Goal: Task Accomplishment & Management: Complete application form

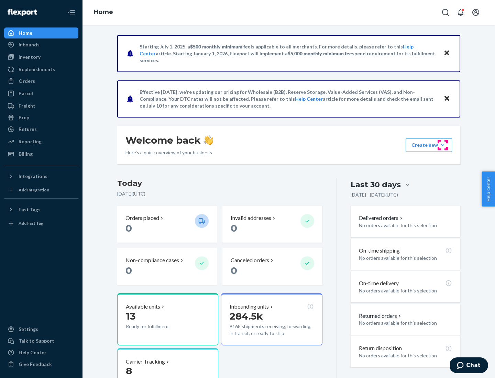
click at [442, 145] on button "Create new Create new inbound Create new order Create new product" at bounding box center [428, 145] width 46 height 14
click at [41, 45] on div "Inbounds" at bounding box center [41, 45] width 73 height 10
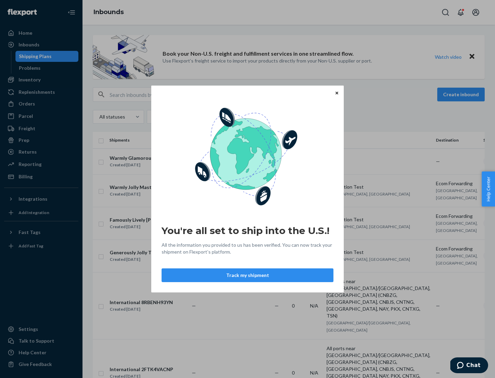
click at [247, 275] on button "Track my shipment" at bounding box center [247, 275] width 172 height 14
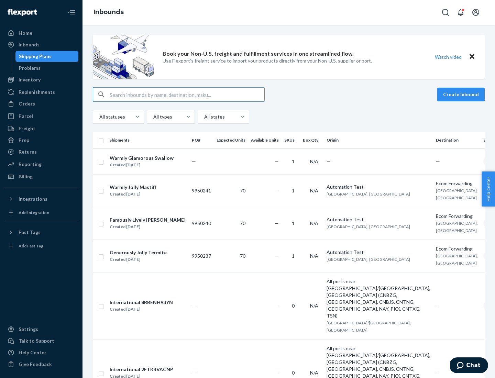
click at [462, 94] on button "Create inbound" at bounding box center [460, 95] width 47 height 14
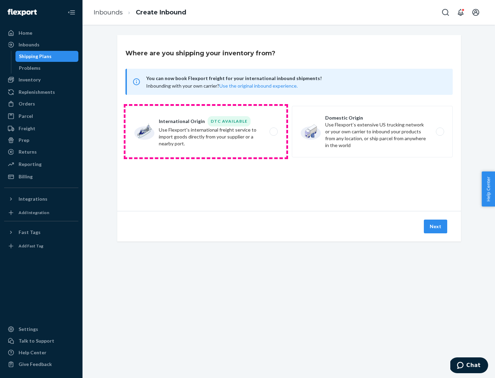
click at [206, 132] on label "International Origin DTC Available Use Flexport's international freight service…" at bounding box center [205, 132] width 161 height 52
click at [273, 132] on input "International Origin DTC Available Use Flexport's international freight service…" at bounding box center [275, 131] width 4 height 4
radio input "true"
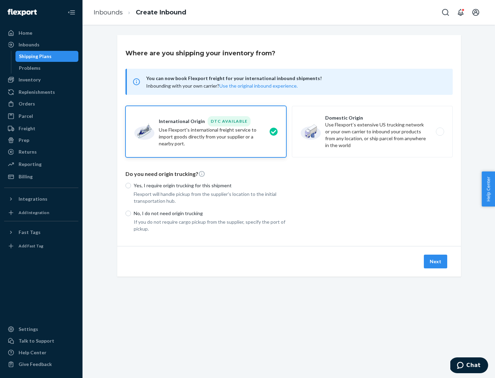
click at [210, 213] on p "No, I do not need origin trucking" at bounding box center [210, 213] width 152 height 7
click at [131, 213] on input "No, I do not need origin trucking" at bounding box center [127, 213] width 5 height 5
radio input "true"
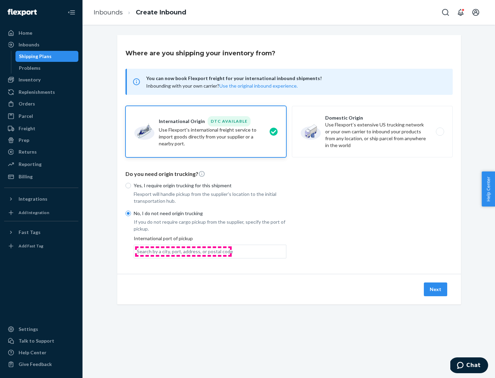
click at [183, 251] on div "Search by a city, port, address, or postal code" at bounding box center [185, 251] width 96 height 7
click at [137, 251] on input "Search by a city, port, address, or postal code" at bounding box center [137, 251] width 1 height 7
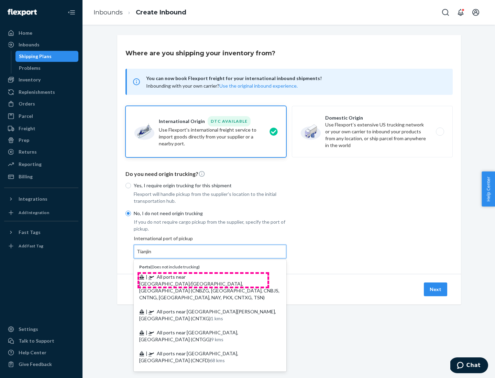
click at [203, 276] on span "| All ports near [GEOGRAPHIC_DATA]/[GEOGRAPHIC_DATA], [GEOGRAPHIC_DATA] (CNBZG,…" at bounding box center [209, 287] width 140 height 26
click at [152, 255] on input "Tianjin" at bounding box center [144, 251] width 15 height 7
type input "All ports near [GEOGRAPHIC_DATA]/[GEOGRAPHIC_DATA], [GEOGRAPHIC_DATA] (CNBZG, […"
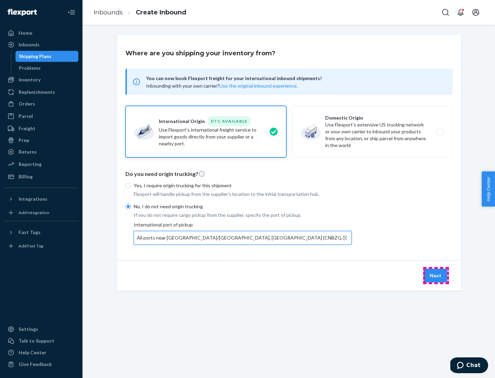
click at [436, 275] on button "Next" at bounding box center [434, 276] width 23 height 14
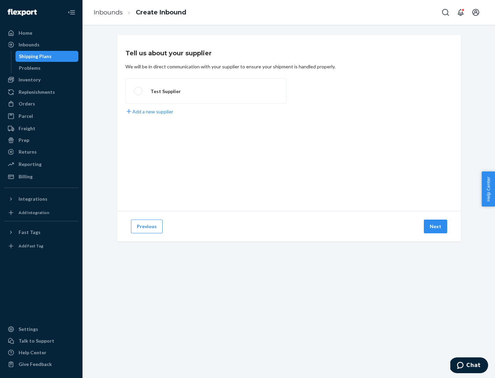
click at [206, 91] on label "Test Supplier" at bounding box center [205, 90] width 161 height 25
click at [138, 91] on input "Test Supplier" at bounding box center [136, 91] width 4 height 4
radio input "true"
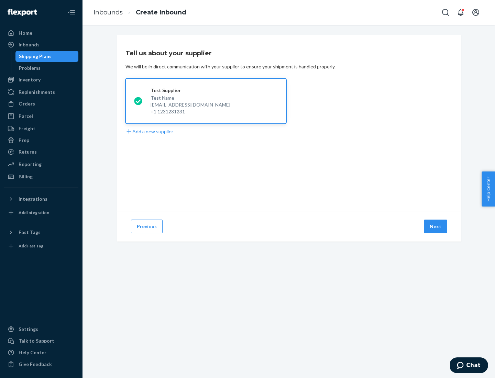
click at [436, 226] on button "Next" at bounding box center [434, 226] width 23 height 14
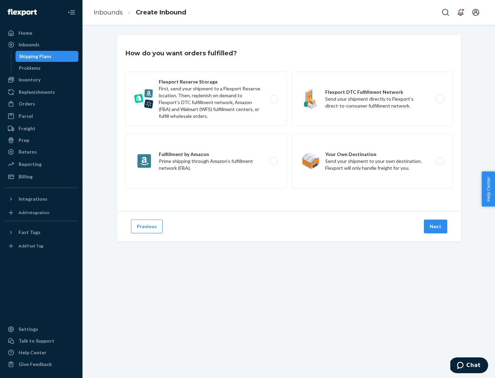
click at [289, 123] on div "Flexport Reserve Storage First, send your shipment to a Flexport Reserve locati…" at bounding box center [288, 130] width 327 height 119
click at [372, 99] on label "Flexport DTC Fulfillment Network Send your shipment directly to Flexport’s dire…" at bounding box center [372, 98] width 161 height 55
click at [439, 99] on input "Flexport DTC Fulfillment Network Send your shipment directly to Flexport’s dire…" at bounding box center [441, 99] width 4 height 4
radio input "true"
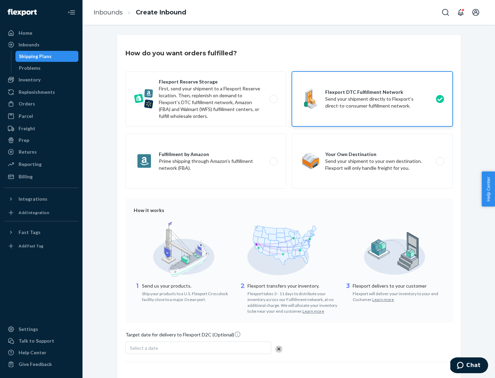
scroll to position [50, 0]
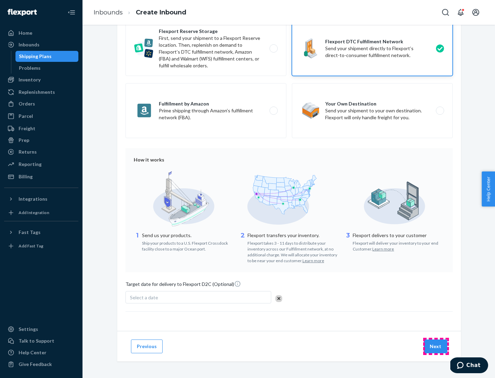
click at [436, 346] on button "Next" at bounding box center [434, 346] width 23 height 14
